Goal: Contribute content: Contribute content

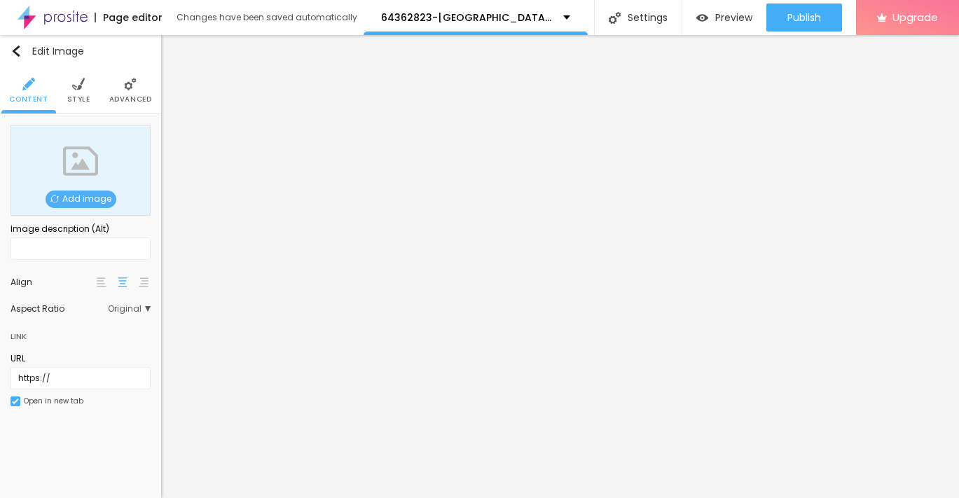
click at [90, 199] on span "Add image" at bounding box center [81, 199] width 71 height 18
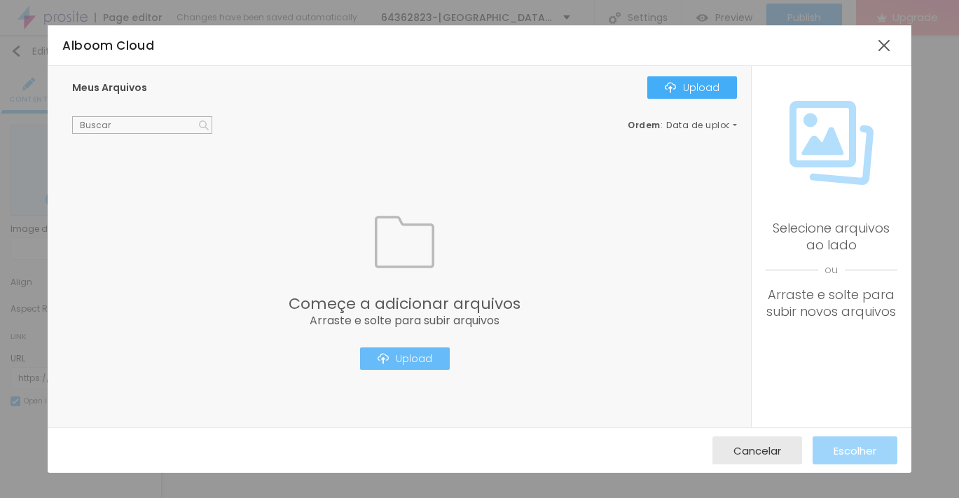
click at [407, 363] on div "Upload" at bounding box center [404, 358] width 55 height 11
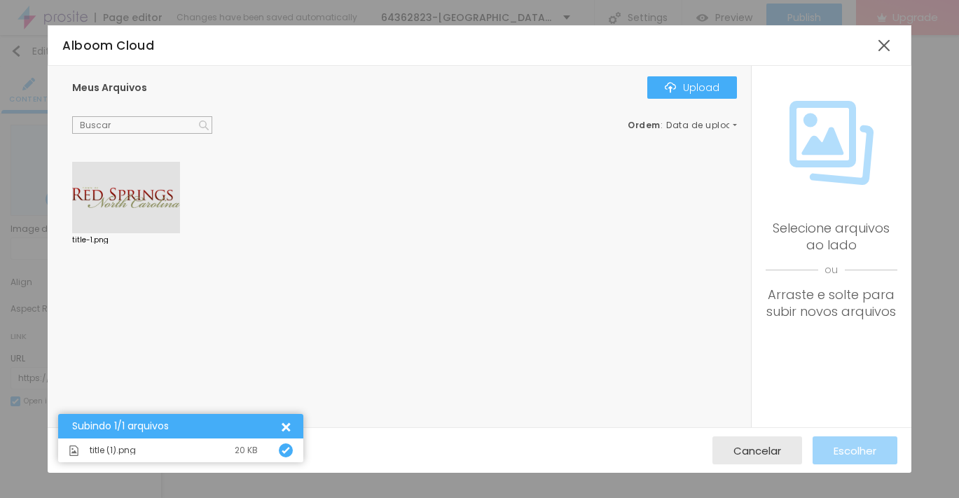
click at [155, 218] on div at bounding box center [126, 197] width 108 height 71
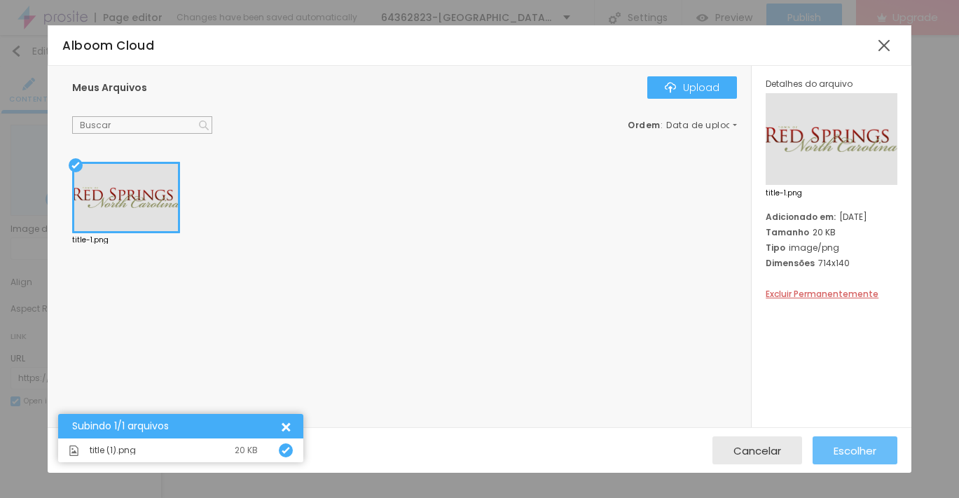
click at [862, 451] on span "Escolher" at bounding box center [854, 451] width 43 height 12
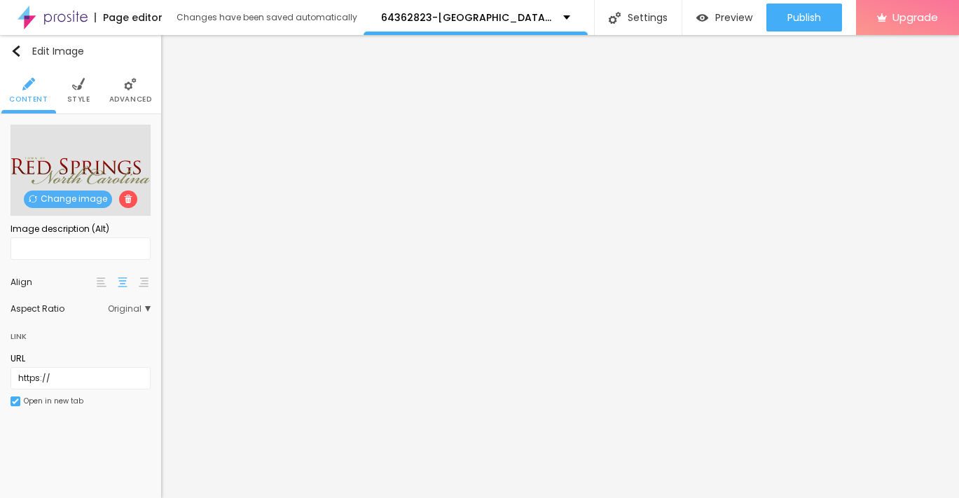
click at [123, 92] on li "Advanced" at bounding box center [130, 90] width 43 height 46
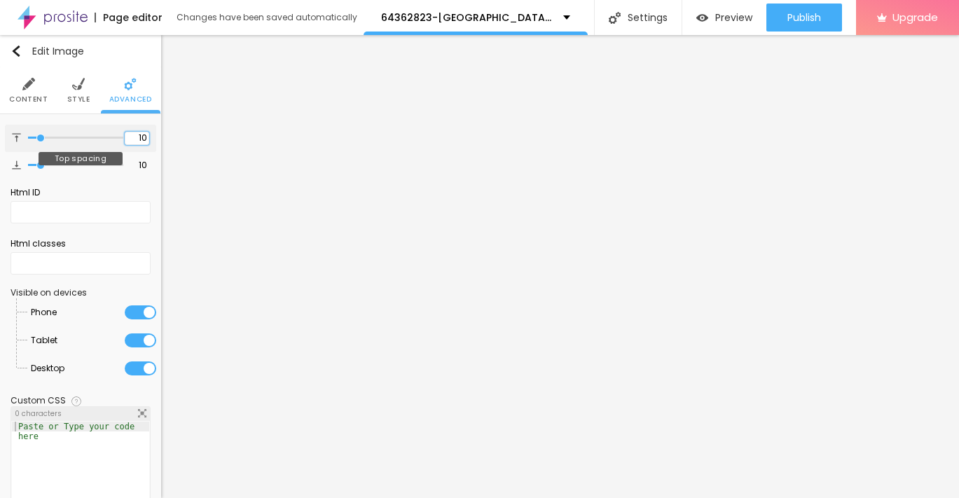
drag, startPoint x: 127, startPoint y: 137, endPoint x: 15, endPoint y: 136, distance: 112.7
click at [15, 136] on div "10 Top spacing" at bounding box center [80, 138] width 151 height 27
click at [68, 91] on li "Style" at bounding box center [78, 90] width 23 height 46
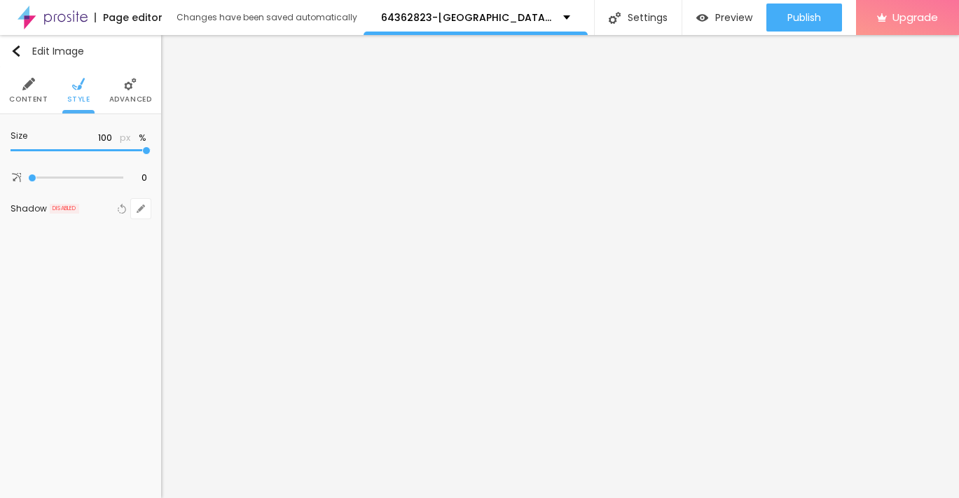
type input "95"
type input "90"
type input "85"
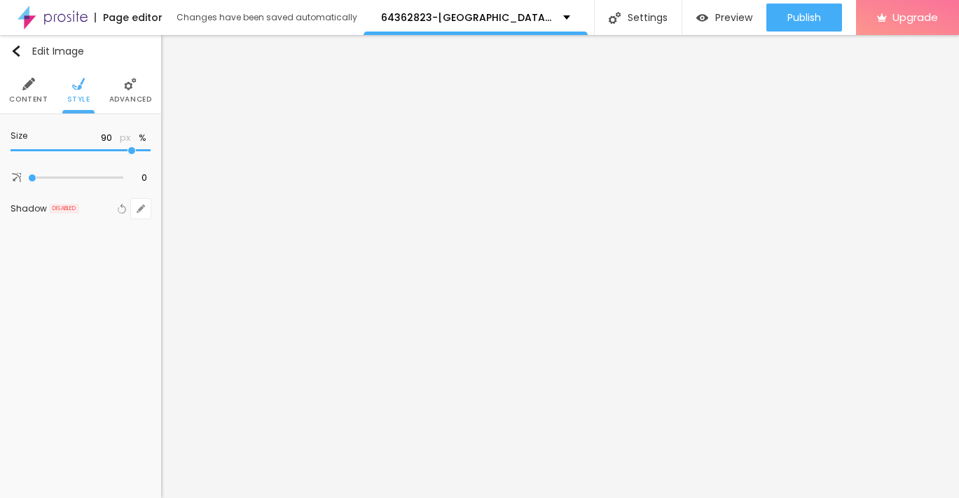
type input "85"
type input "80"
type input "75"
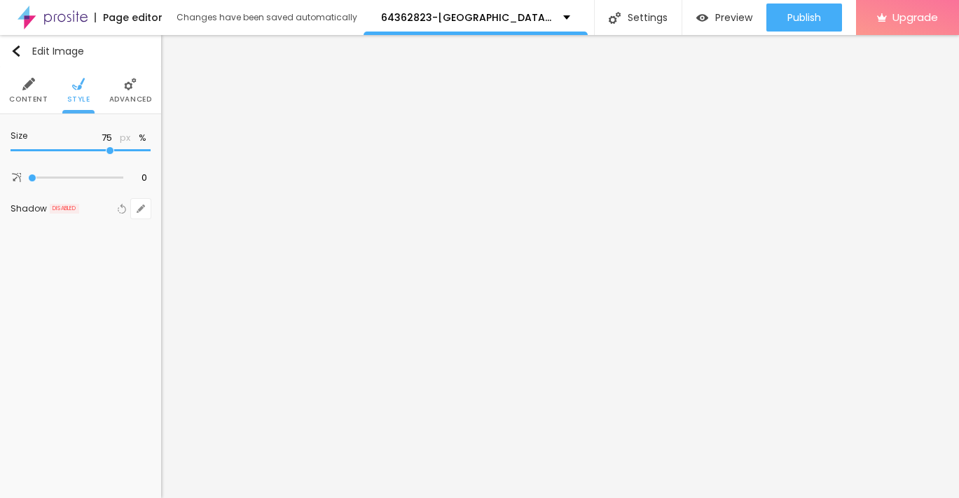
type input "70"
type input "65"
type input "60"
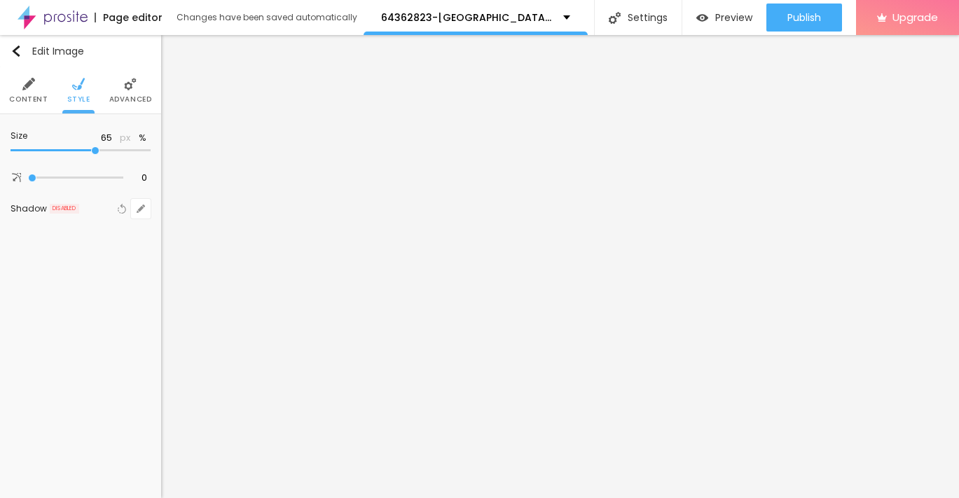
type input "60"
type input "55"
type input "50"
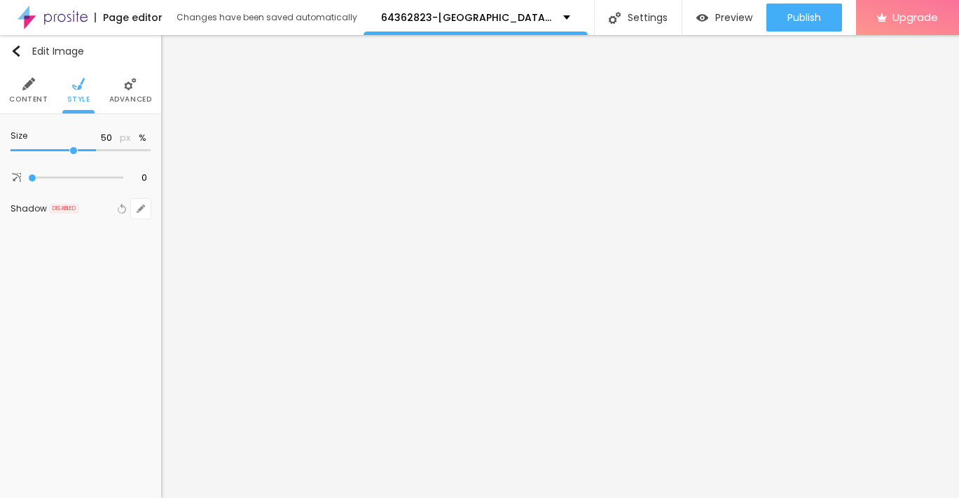
type input "45"
type input "40"
type input "35"
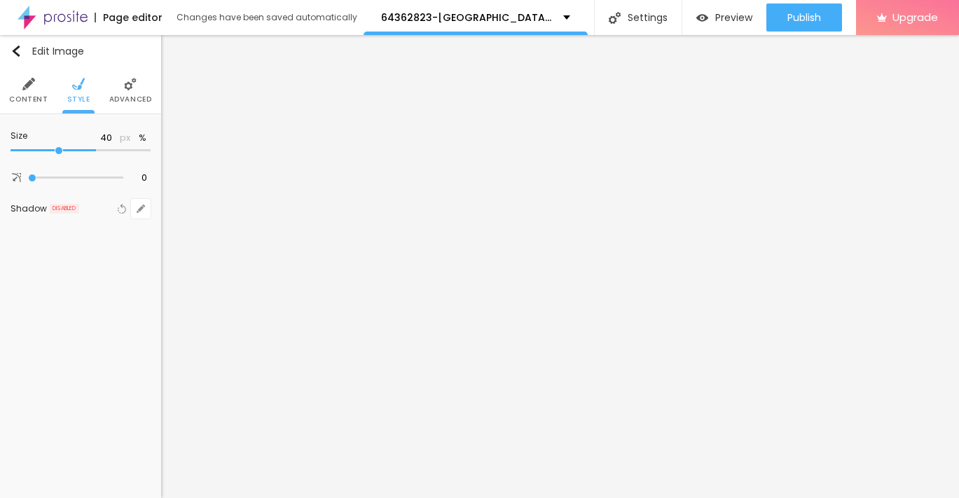
type input "35"
type input "30"
type input "25"
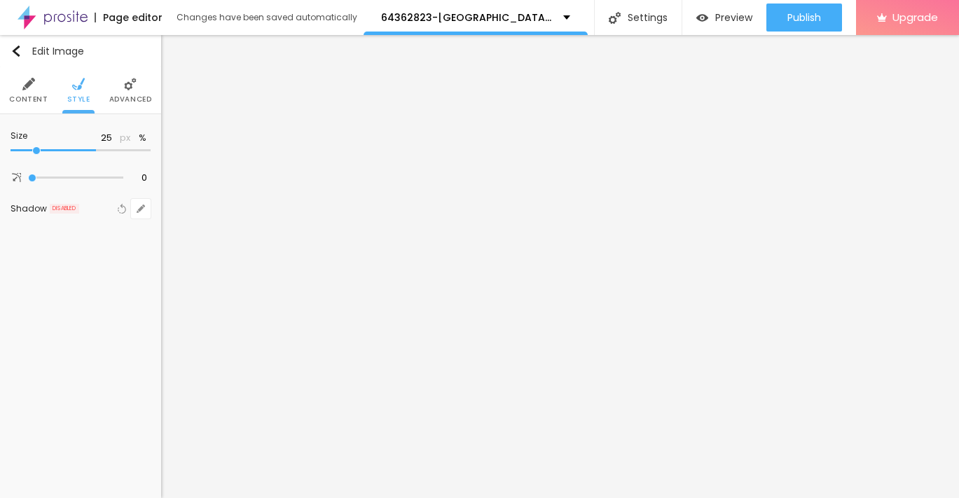
type input "20"
type input "15"
type input "10"
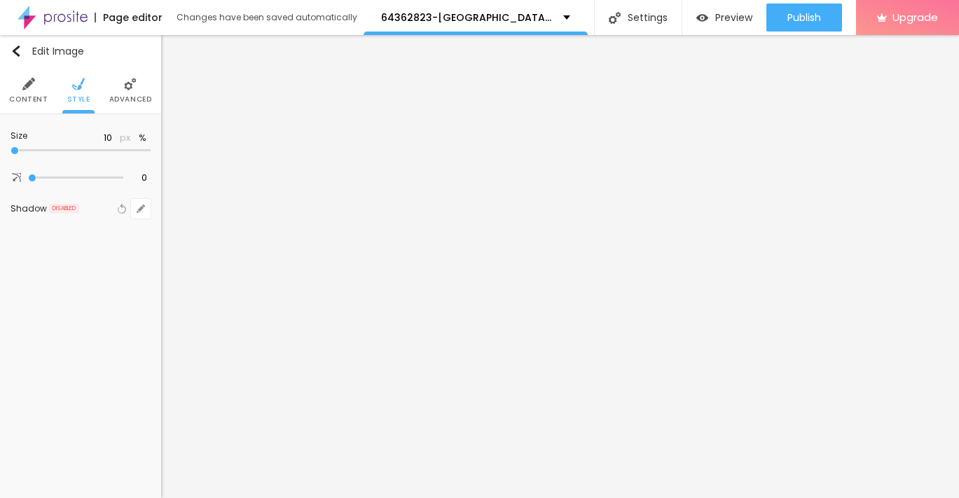
drag, startPoint x: 144, startPoint y: 147, endPoint x: -7, endPoint y: 144, distance: 150.6
type input "10"
click at [11, 147] on input "range" at bounding box center [81, 150] width 140 height 7
click at [130, 97] on span "Advanced" at bounding box center [130, 99] width 43 height 7
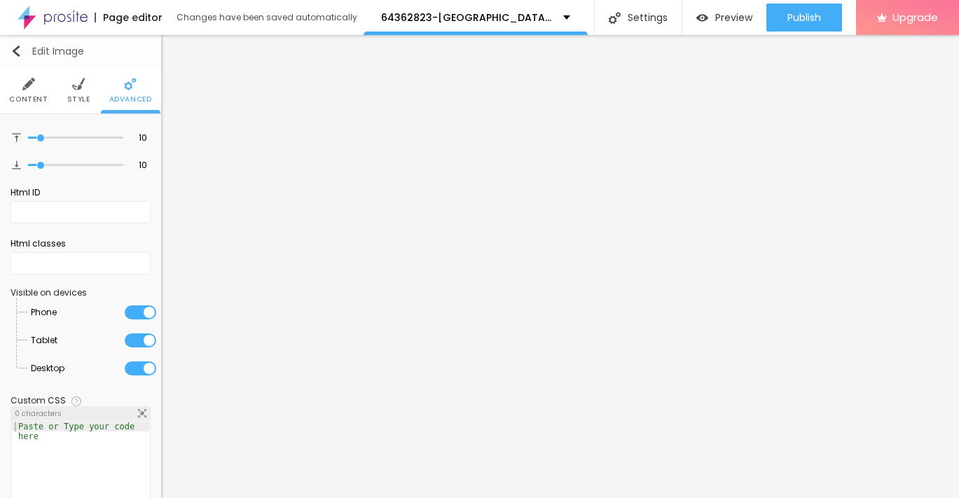
click at [17, 55] on img "button" at bounding box center [16, 51] width 11 height 11
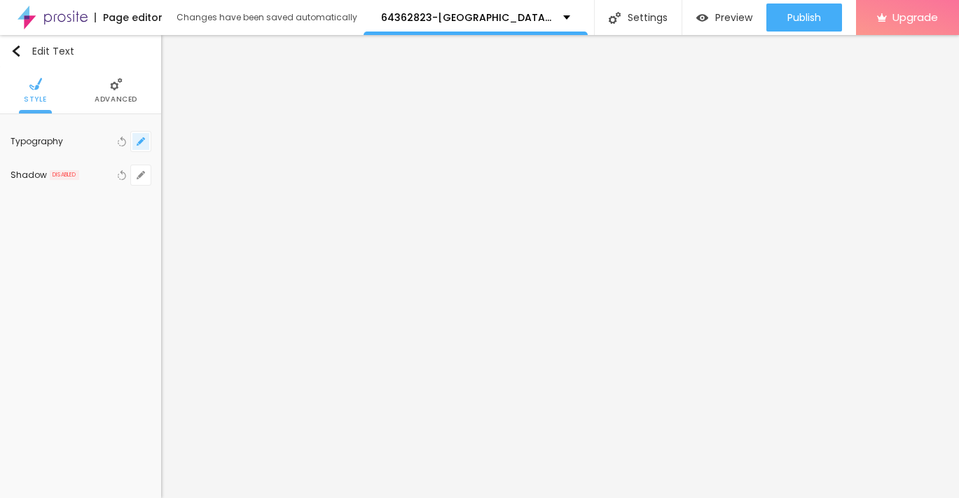
click at [144, 135] on button "button" at bounding box center [141, 142] width 20 height 20
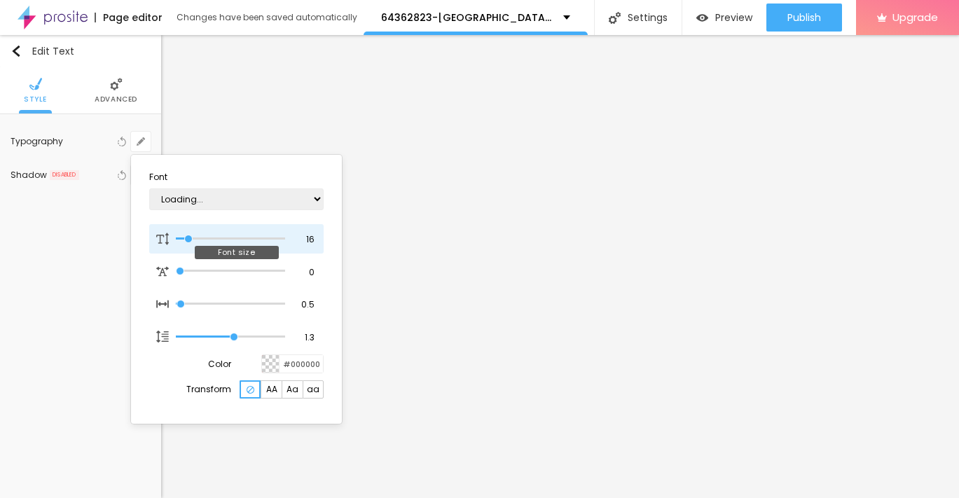
type input "1"
type input "17"
type input "1"
type input "19"
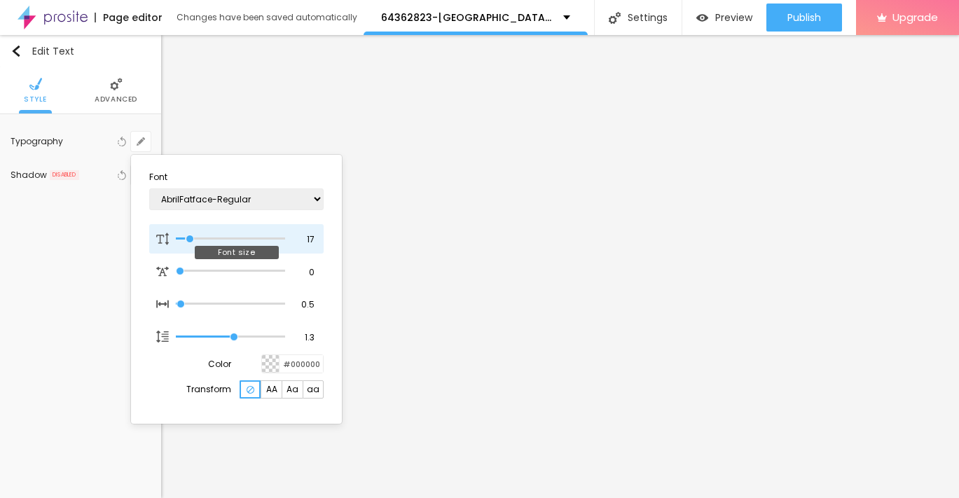
type input "19"
type input "1"
type input "23"
type input "1"
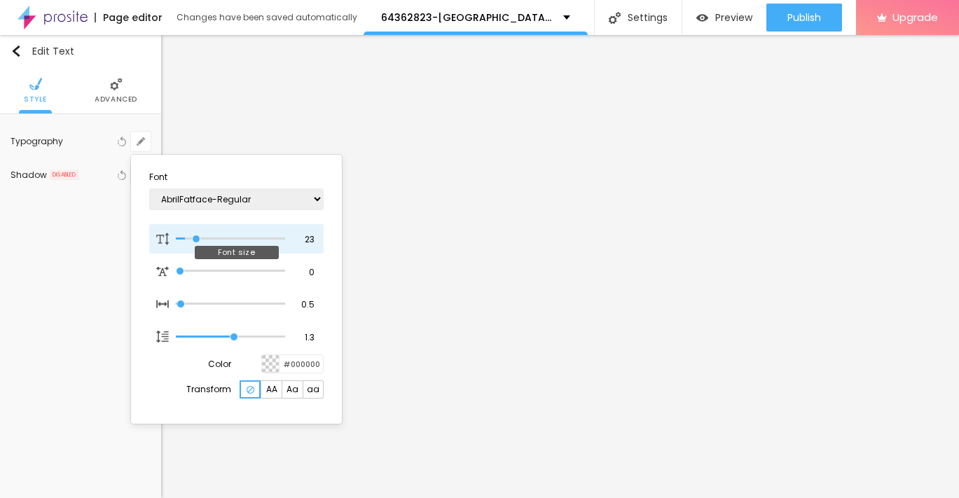
type input "25"
type input "1"
type input "27"
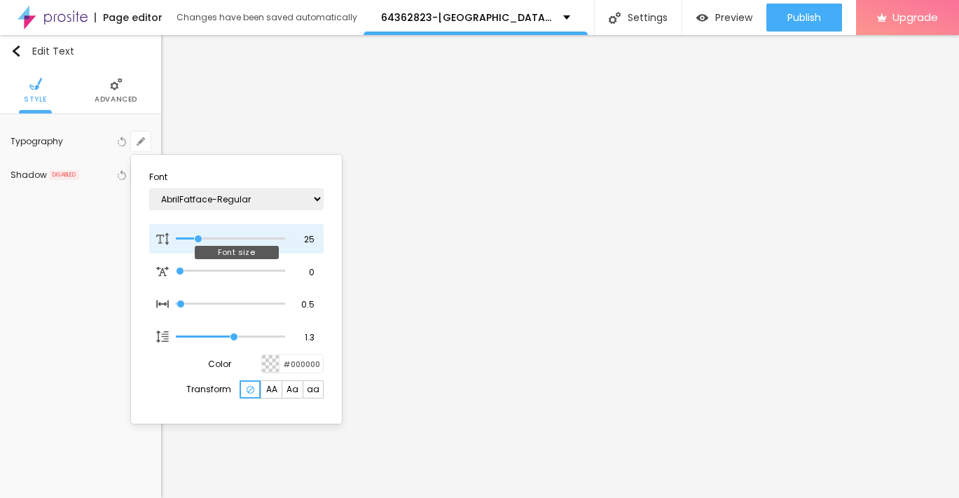
type input "1"
type input "28"
type input "1"
type input "29"
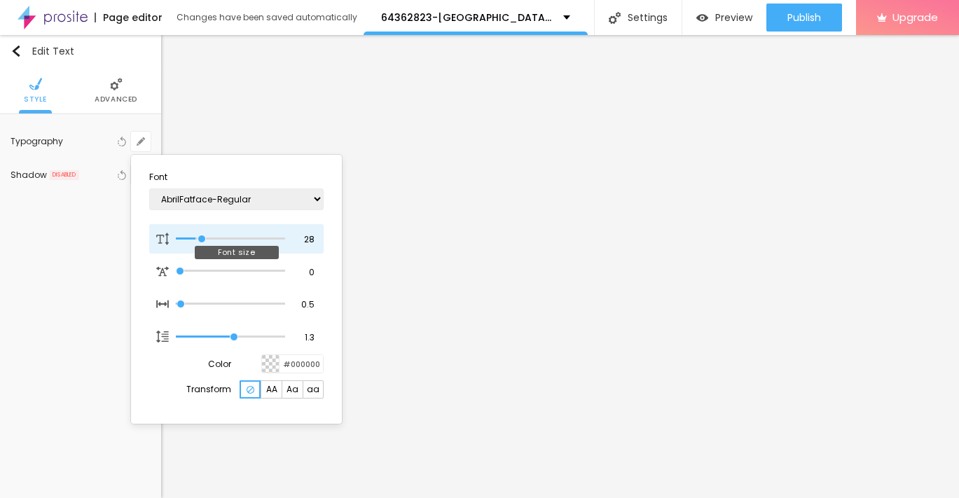
type input "29"
type input "1"
type input "30"
type input "1"
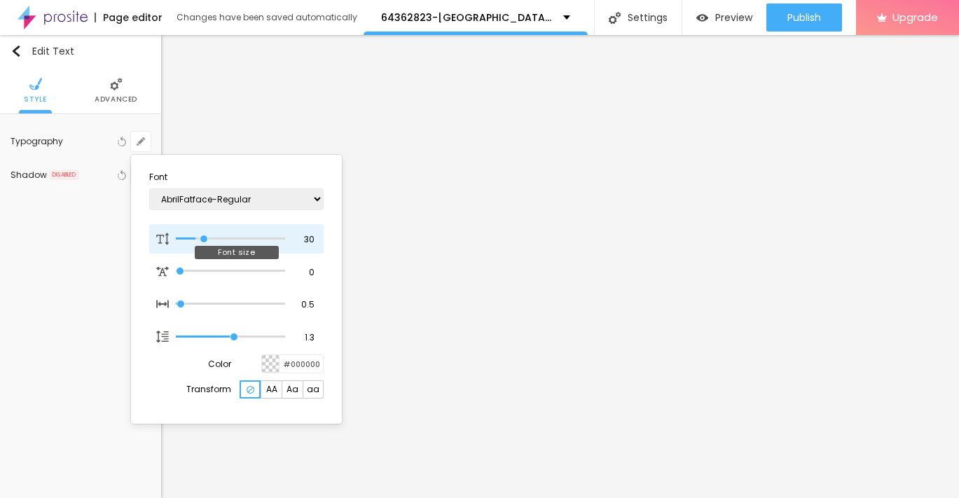
type input "31"
type input "1"
type input "32"
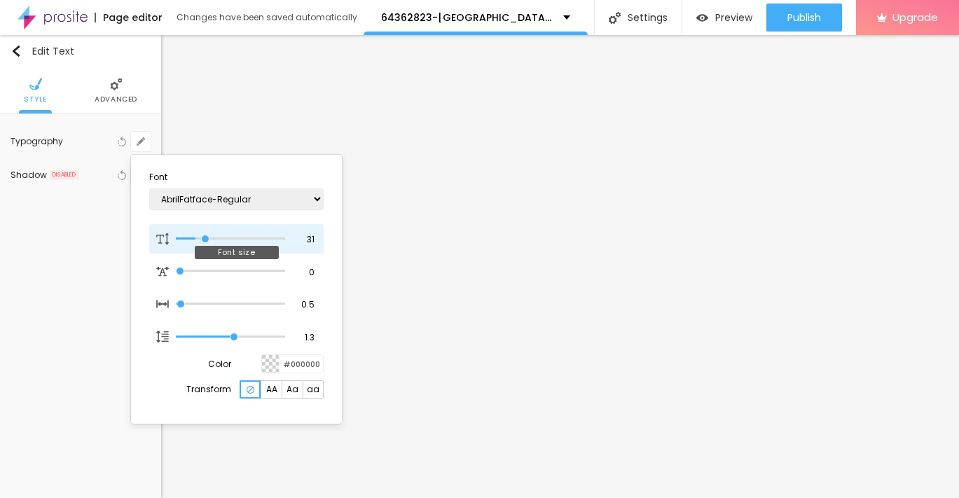
type input "1"
type input "33"
type input "1"
type input "32"
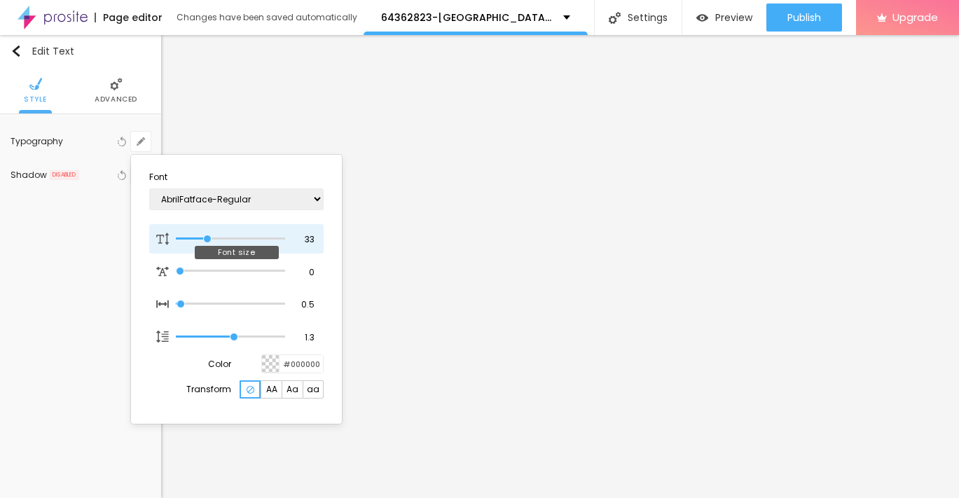
type input "32"
type input "1"
type input "31"
type input "1"
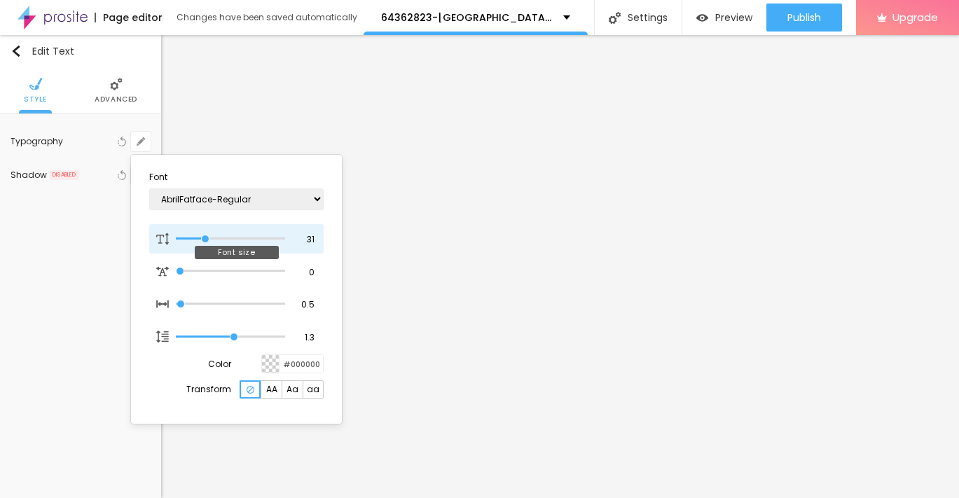
type input "30"
type input "1"
type input "29"
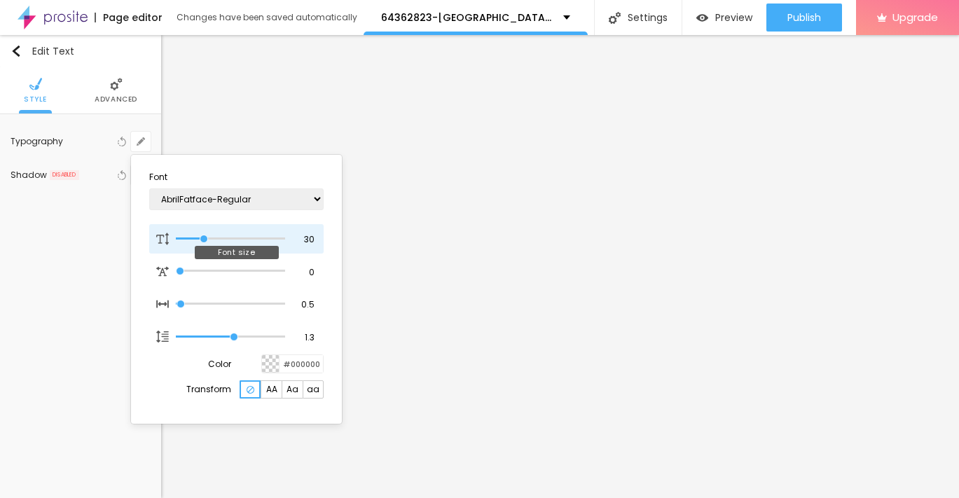
type input "1"
type input "28"
type input "1"
type input "27"
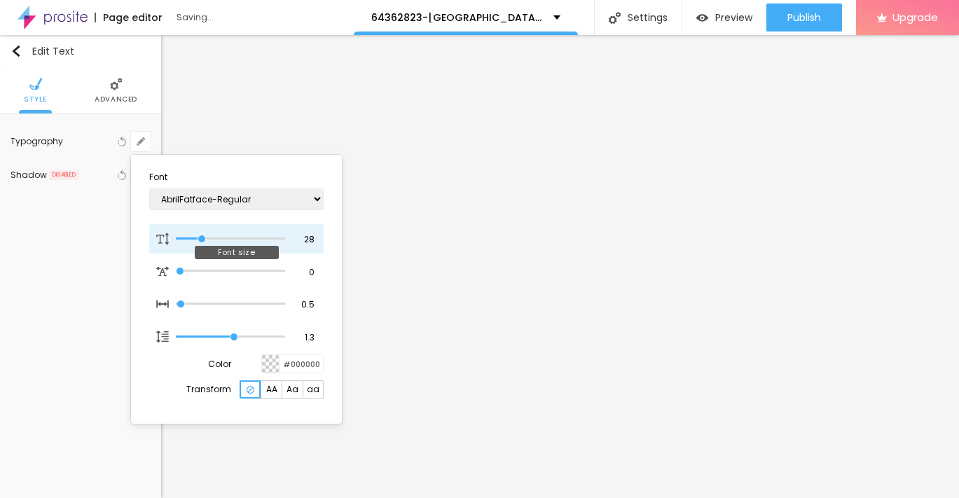
type input "27"
type input "1"
type input "26"
type input "1"
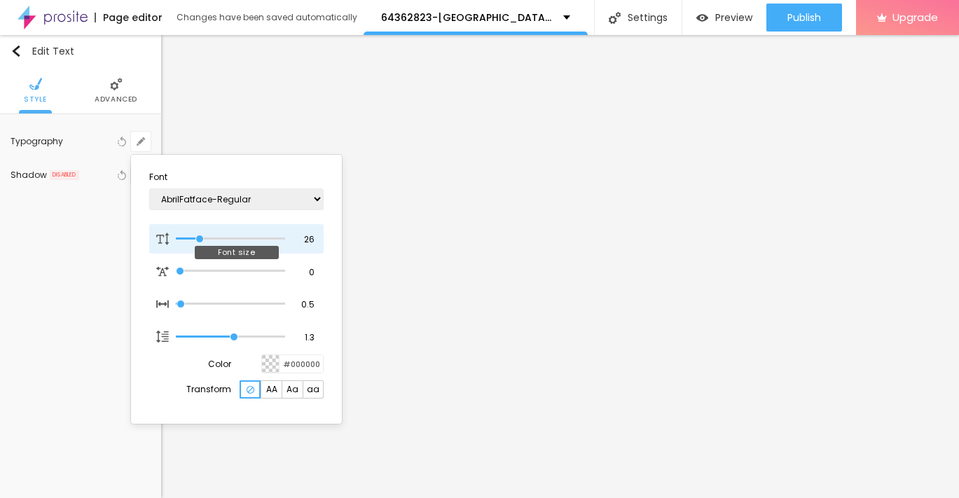
type input "25"
type input "1"
drag, startPoint x: 188, startPoint y: 237, endPoint x: 199, endPoint y: 238, distance: 10.6
type input "25"
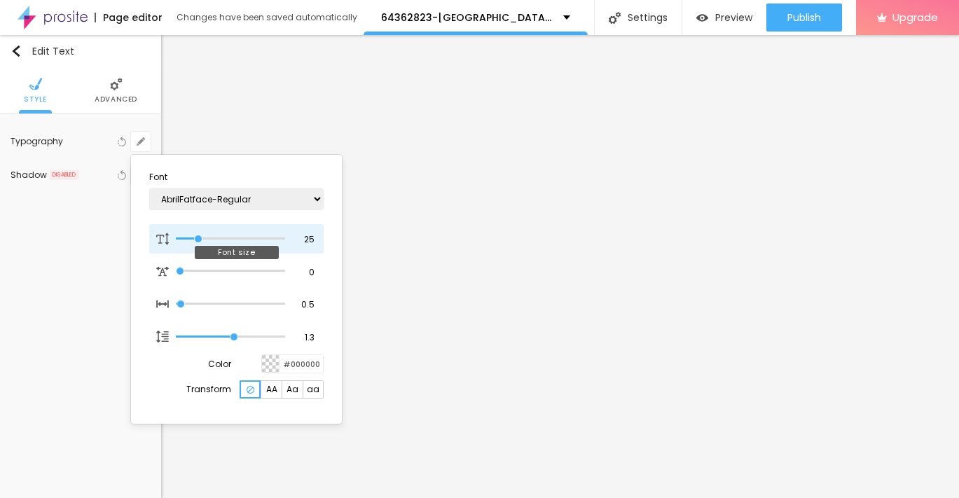
click at [199, 238] on input "range" at bounding box center [230, 238] width 109 height 7
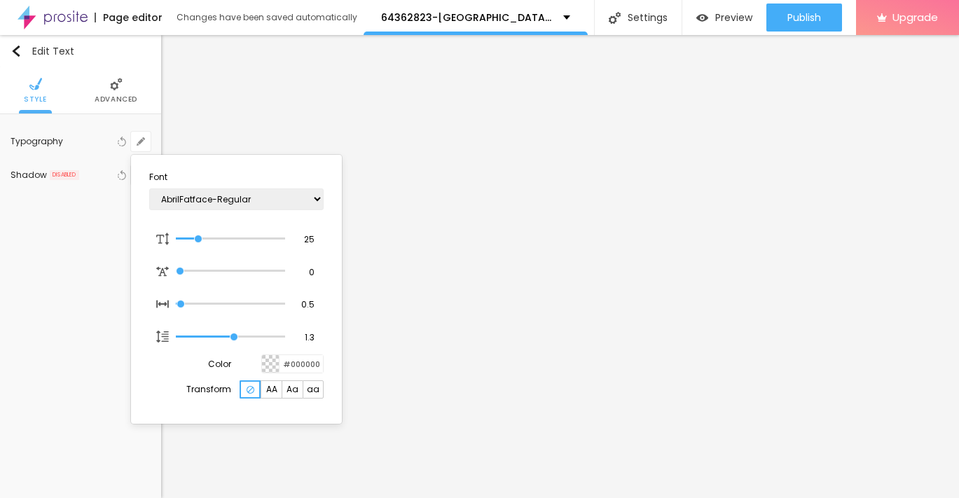
click at [22, 53] on div at bounding box center [479, 249] width 959 height 498
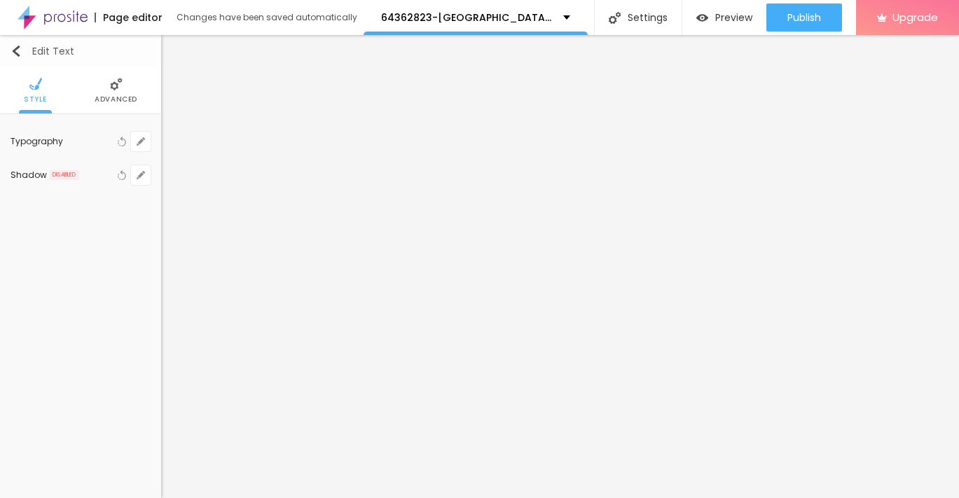
click at [20, 53] on img "button" at bounding box center [16, 51] width 11 height 11
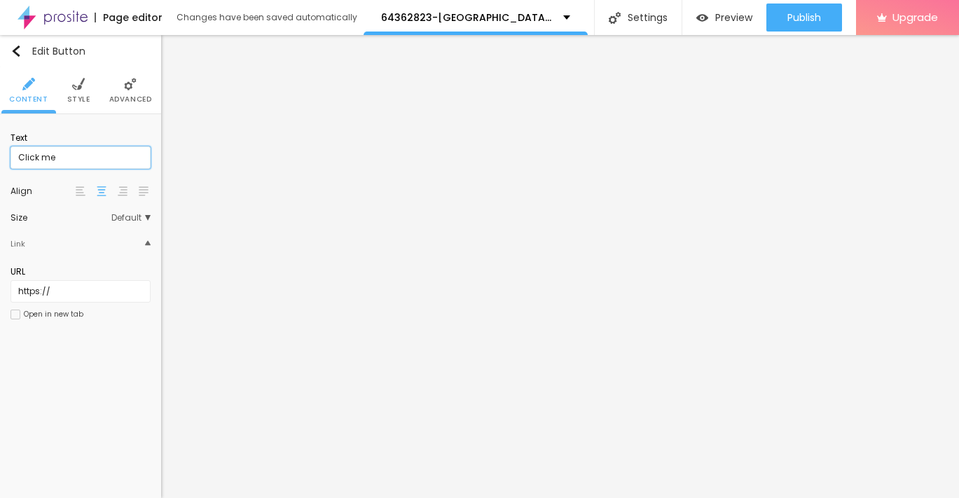
click at [97, 164] on input "Click me" at bounding box center [81, 157] width 140 height 22
paste input "→ VIEW DOCUMENT HERE"
type input "→ VIEW DOCUMENT HERE"
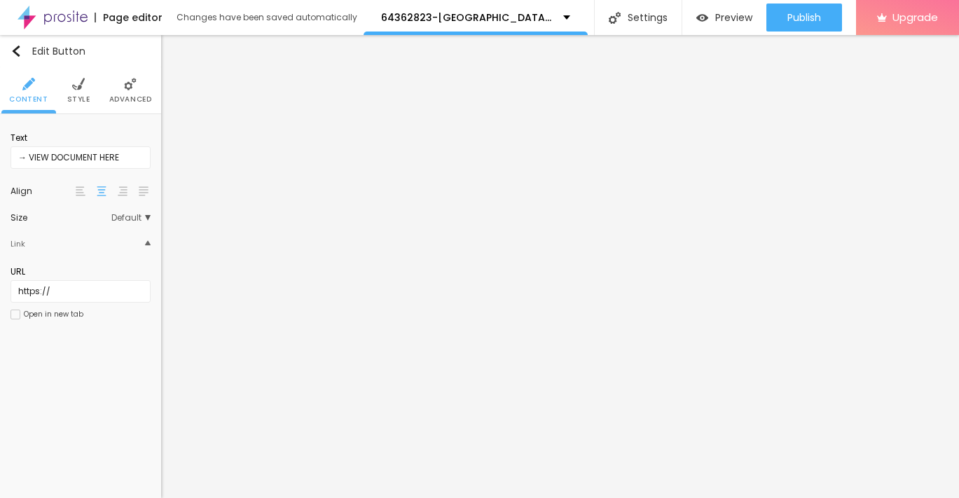
click at [83, 102] on span "Style" at bounding box center [78, 99] width 23 height 7
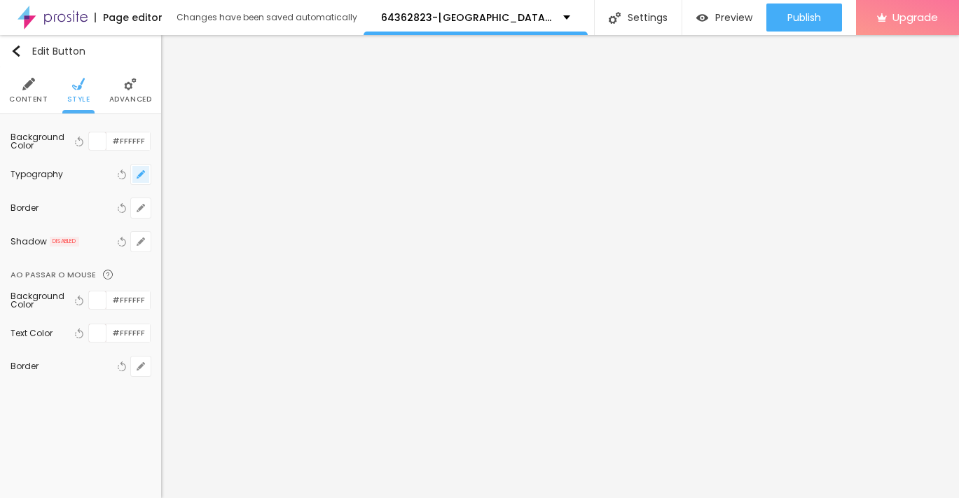
click at [135, 179] on button "button" at bounding box center [141, 175] width 20 height 20
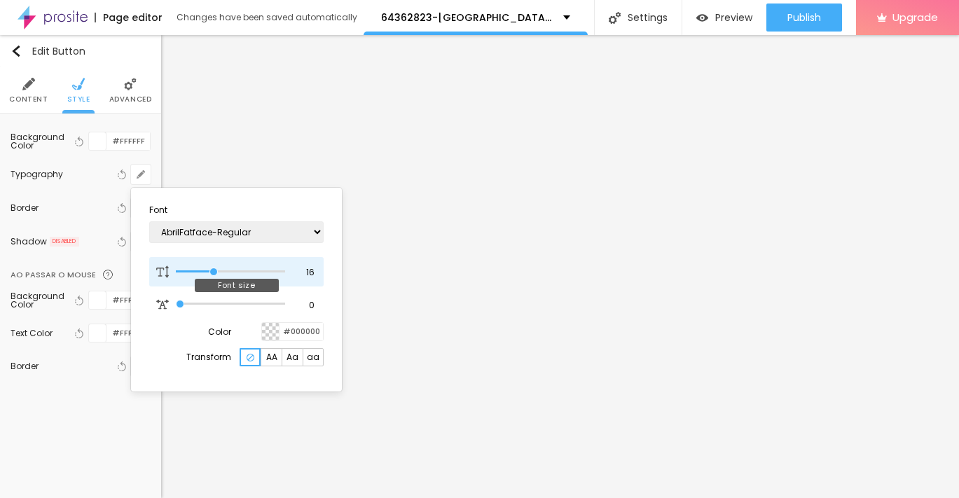
type input "17"
type input "18"
type input "19"
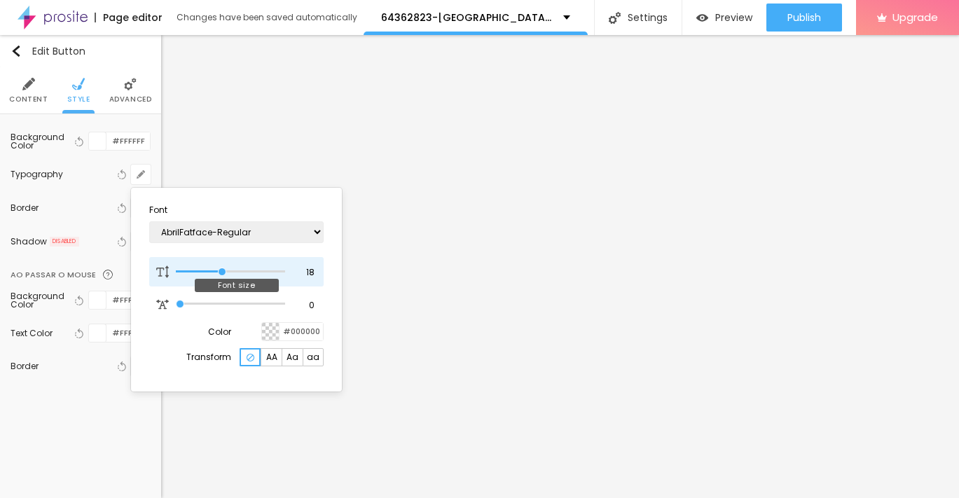
type input "19"
type input "18"
type input "19"
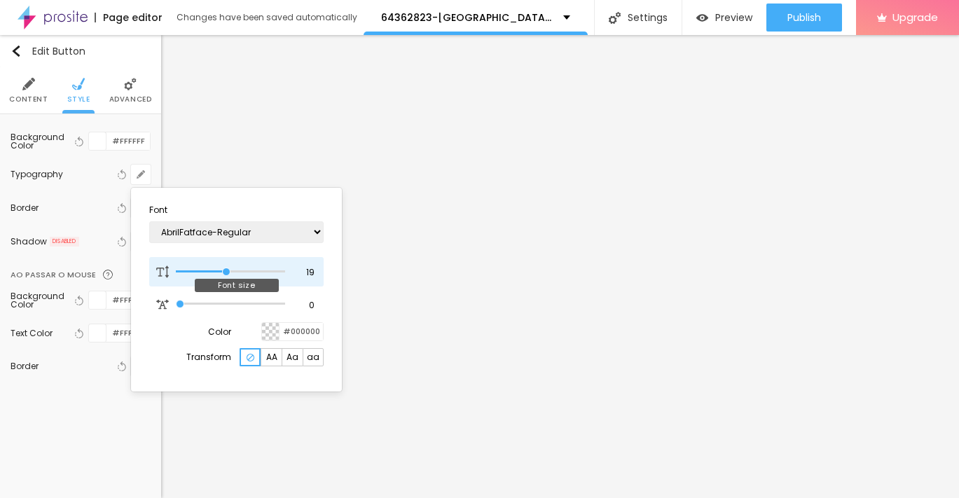
type input "20"
type input "21"
type input "22"
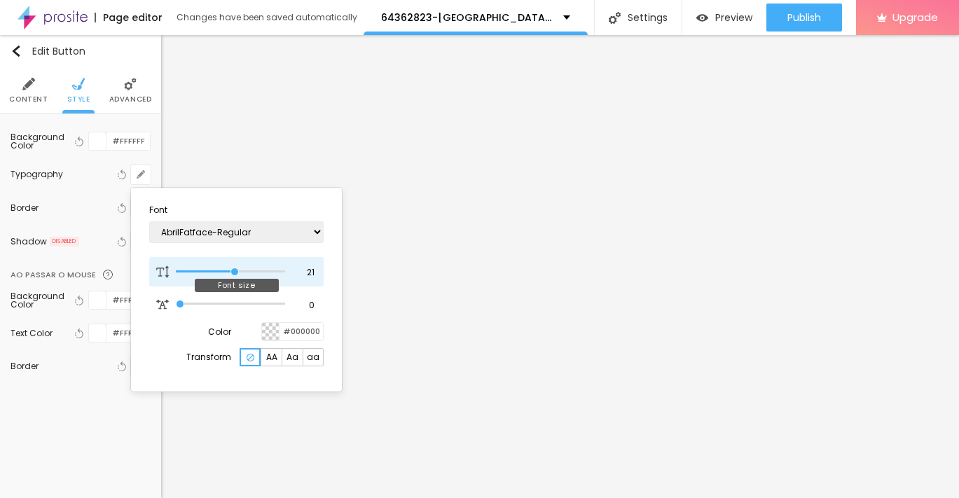
type input "22"
drag, startPoint x: 216, startPoint y: 272, endPoint x: 238, endPoint y: 273, distance: 22.4
type input "22"
click at [238, 273] on input "range" at bounding box center [230, 271] width 109 height 7
click at [398, 368] on div at bounding box center [479, 249] width 959 height 498
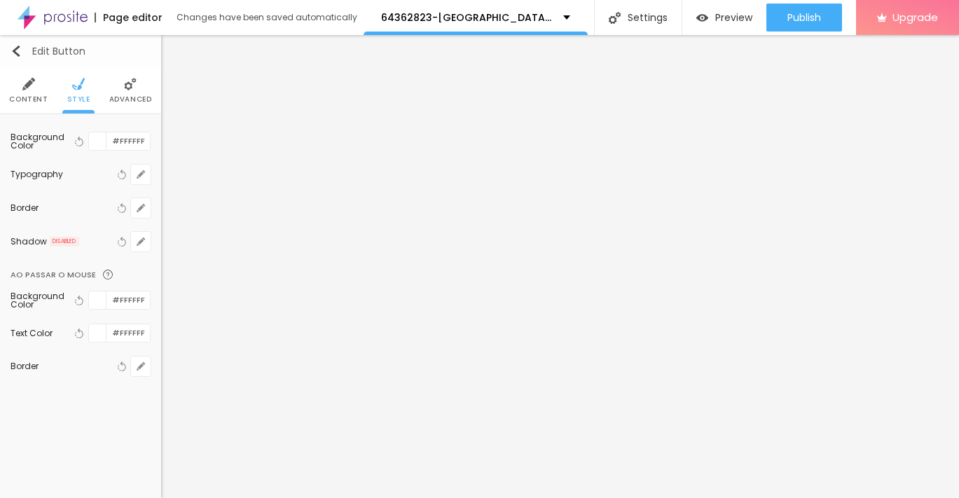
click at [20, 50] on img "button" at bounding box center [16, 51] width 11 height 11
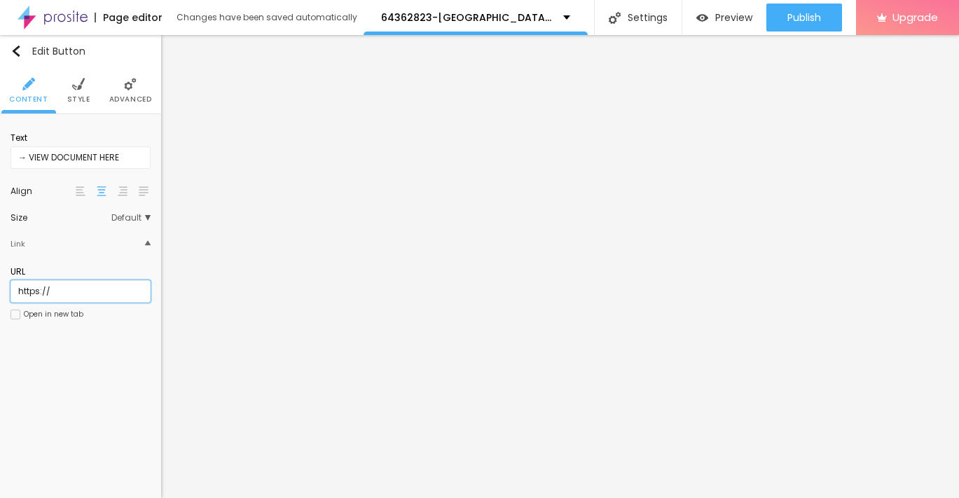
click at [105, 298] on input "https://" at bounding box center [81, 291] width 140 height 22
paste input "[DOMAIN_NAME][URL]"
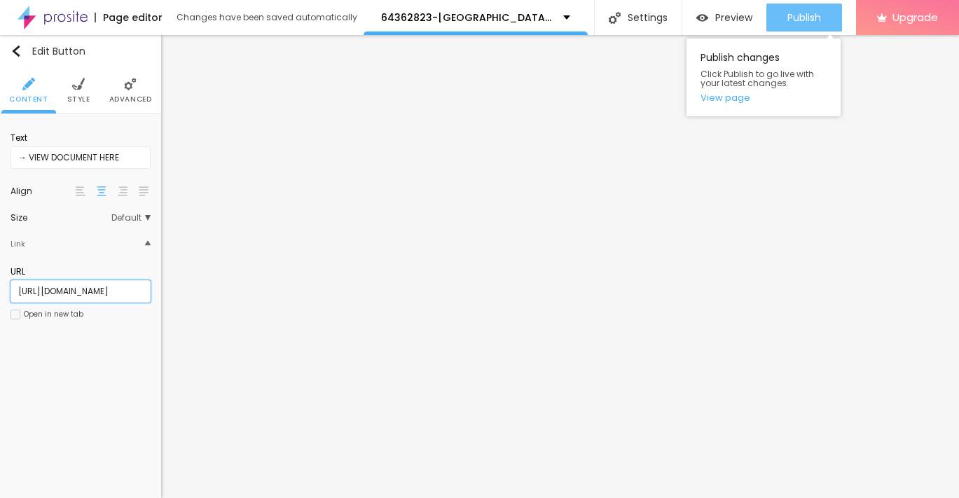
type input "[URL][DOMAIN_NAME]"
click at [793, 25] on div "Publish" at bounding box center [804, 18] width 34 height 28
